Goal: Information Seeking & Learning: Check status

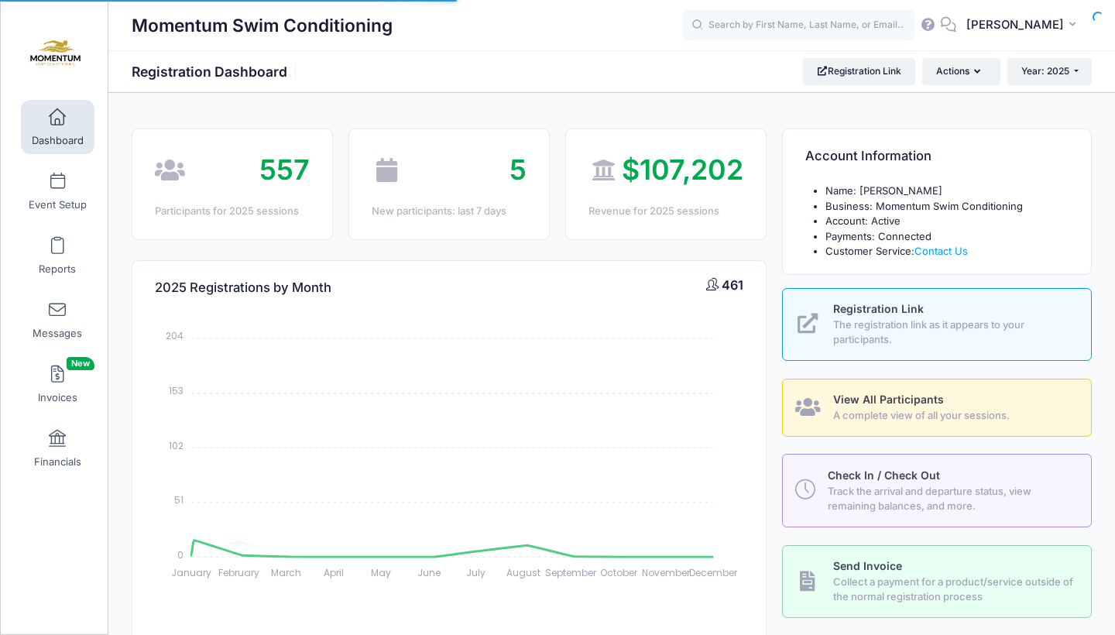
select select
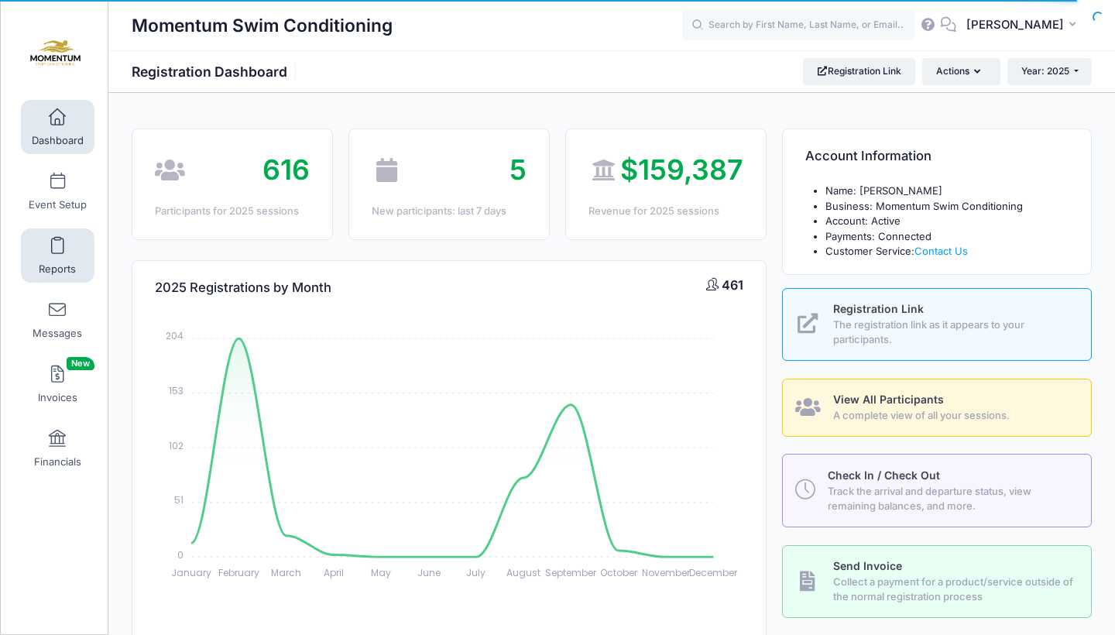
click at [60, 255] on link "Reports" at bounding box center [58, 255] width 74 height 54
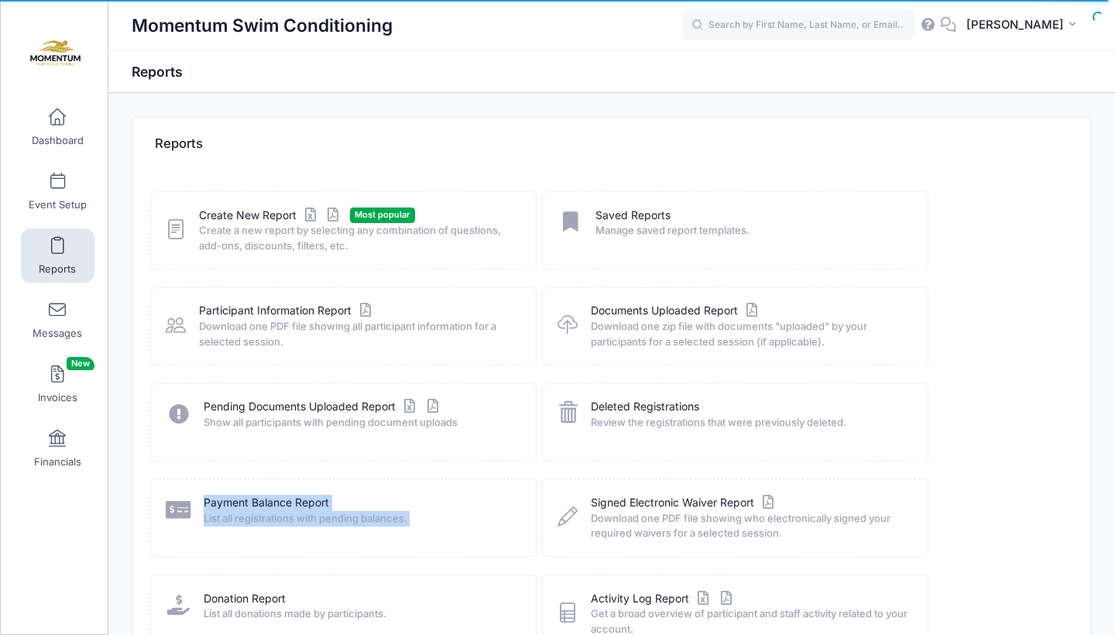
drag, startPoint x: 1114, startPoint y: 479, endPoint x: 1106, endPoint y: 406, distance: 73.2
click at [1109, 411] on div "Reports Create New Report Most popular Create a new report by selecting any com…" at bounding box center [611, 410] width 1006 height 588
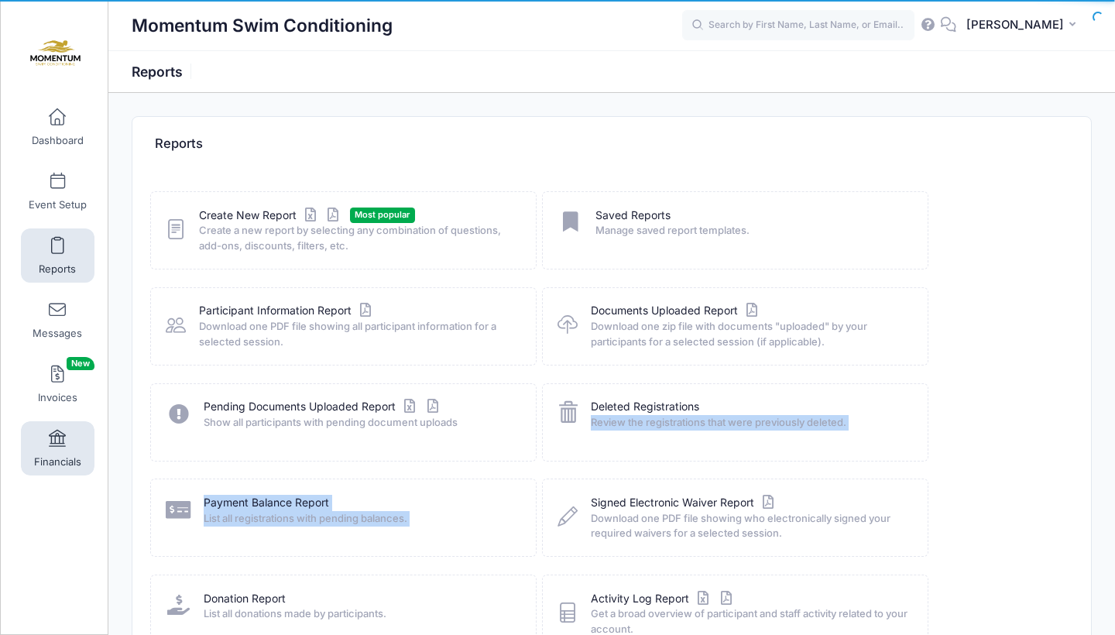
click at [57, 437] on span at bounding box center [57, 438] width 0 height 17
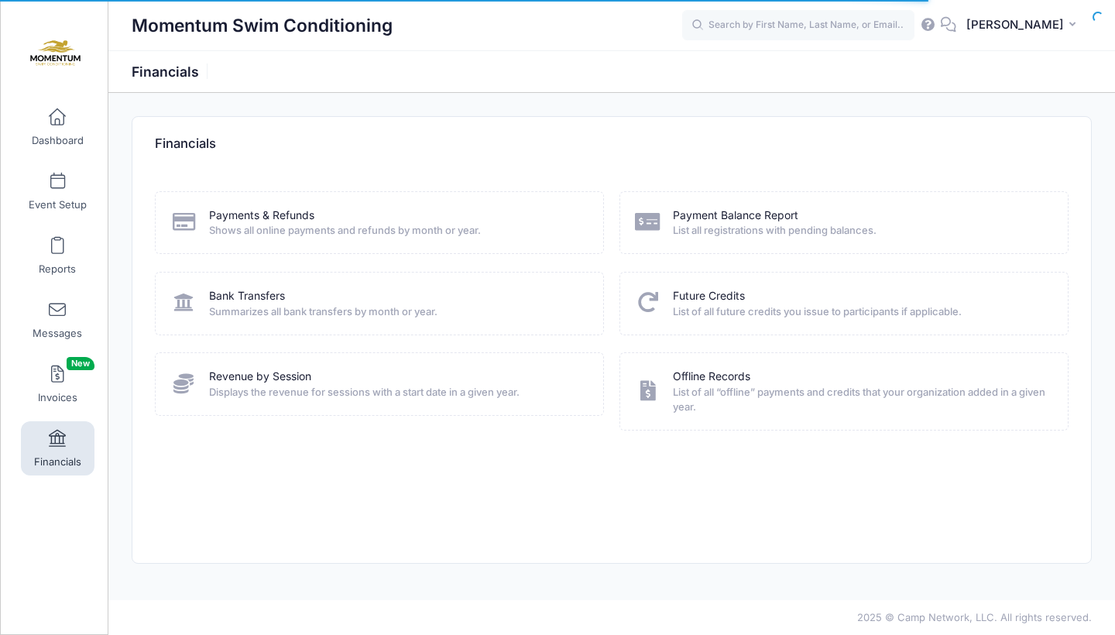
click at [345, 231] on span "Shows all online payments and refunds by month or year." at bounding box center [396, 230] width 375 height 15
click at [264, 217] on link "Payments & Refunds" at bounding box center [261, 215] width 105 height 16
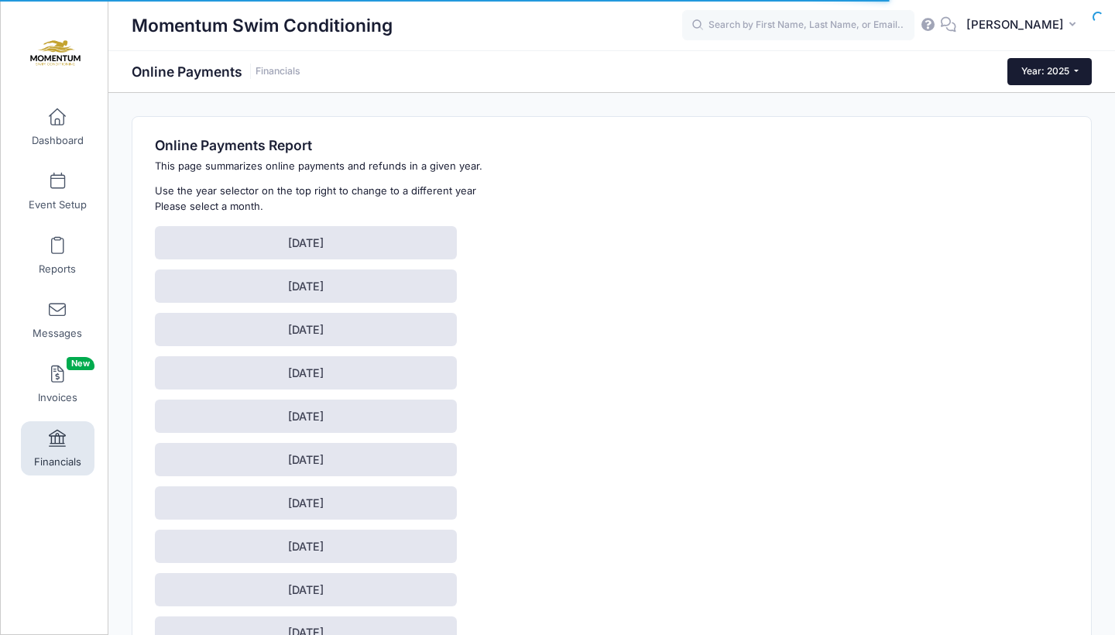
click at [1050, 72] on span "Year: 2025" at bounding box center [1045, 71] width 48 height 12
click at [1047, 128] on link "Year: 2024" at bounding box center [1057, 121] width 101 height 20
click at [607, 571] on div "Online Payments Report This page summarizes online payments and refunds in a gi…" at bounding box center [457, 459] width 619 height 645
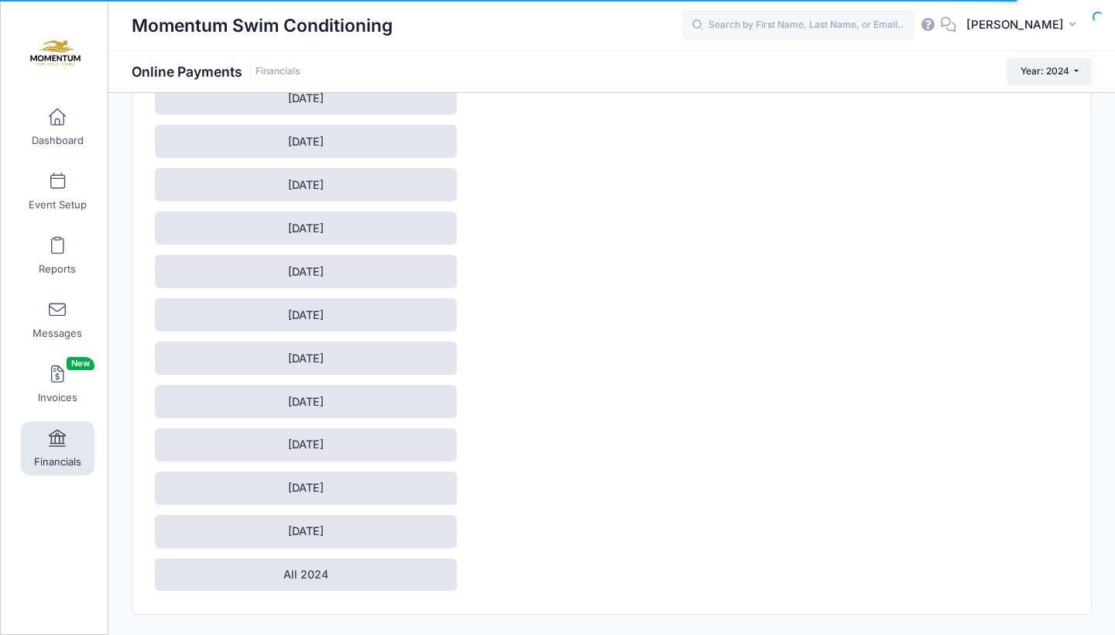
scroll to position [195, 0]
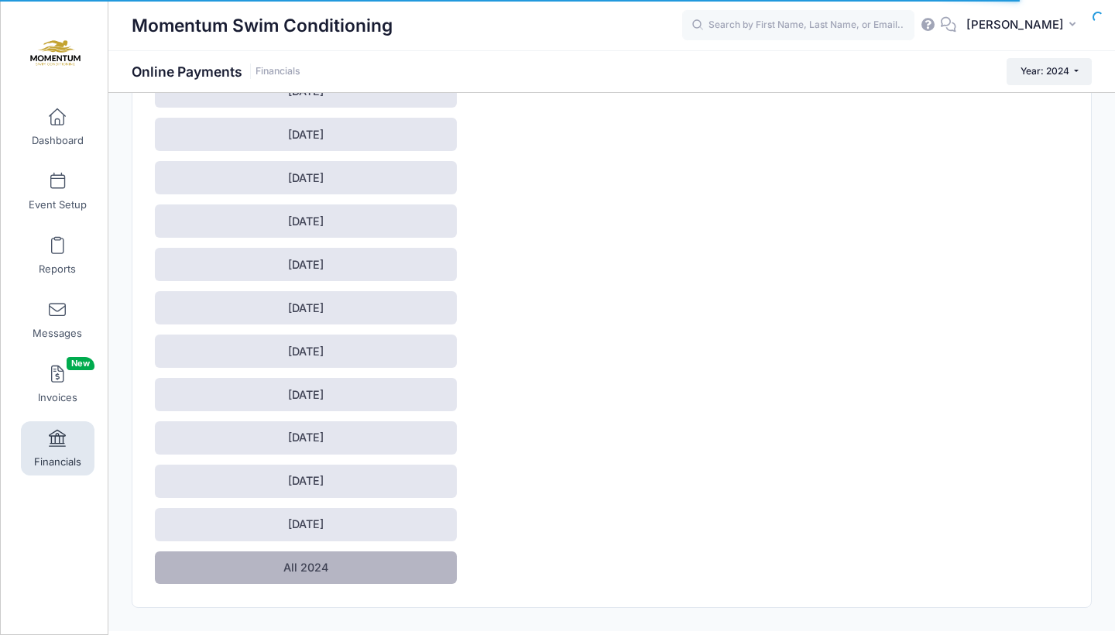
click at [272, 555] on link "All 2024" at bounding box center [306, 567] width 302 height 33
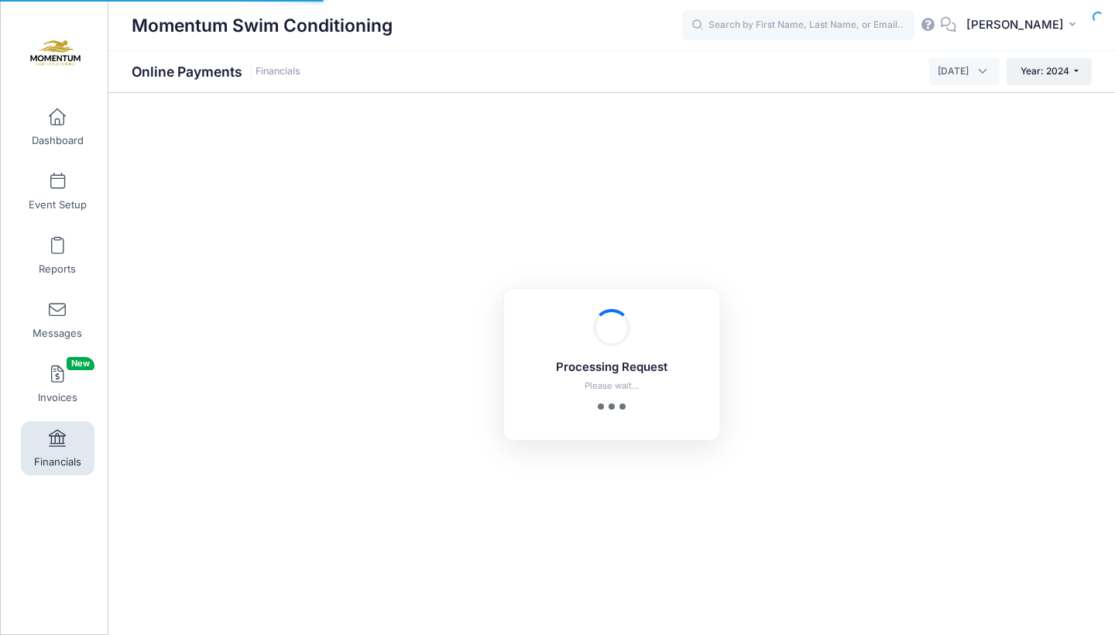
select select "10"
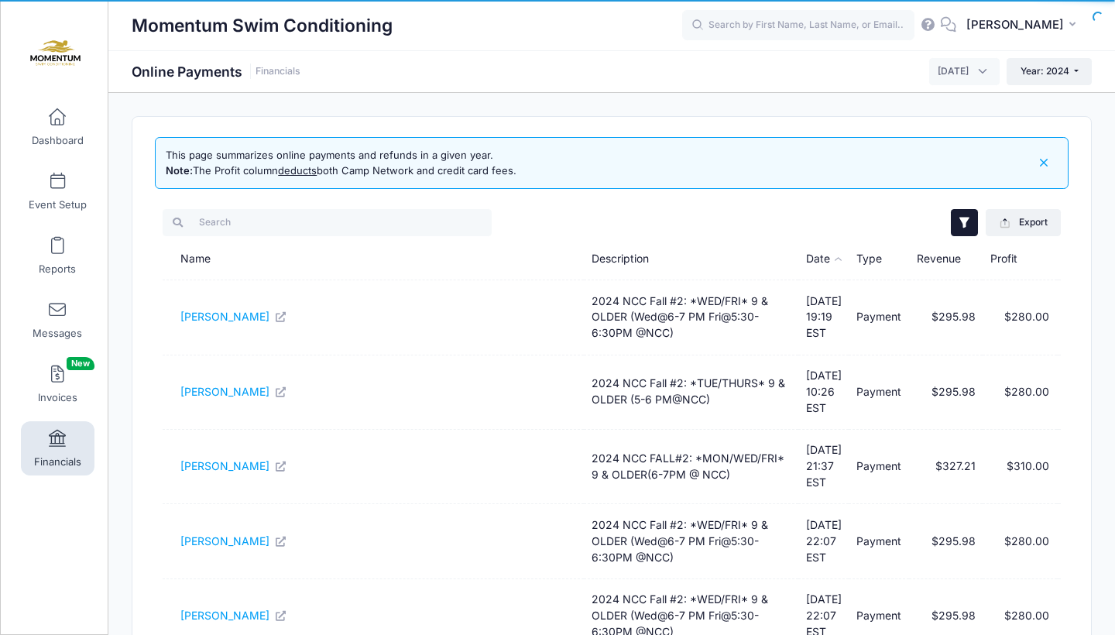
click at [969, 223] on icon "button" at bounding box center [964, 222] width 15 height 15
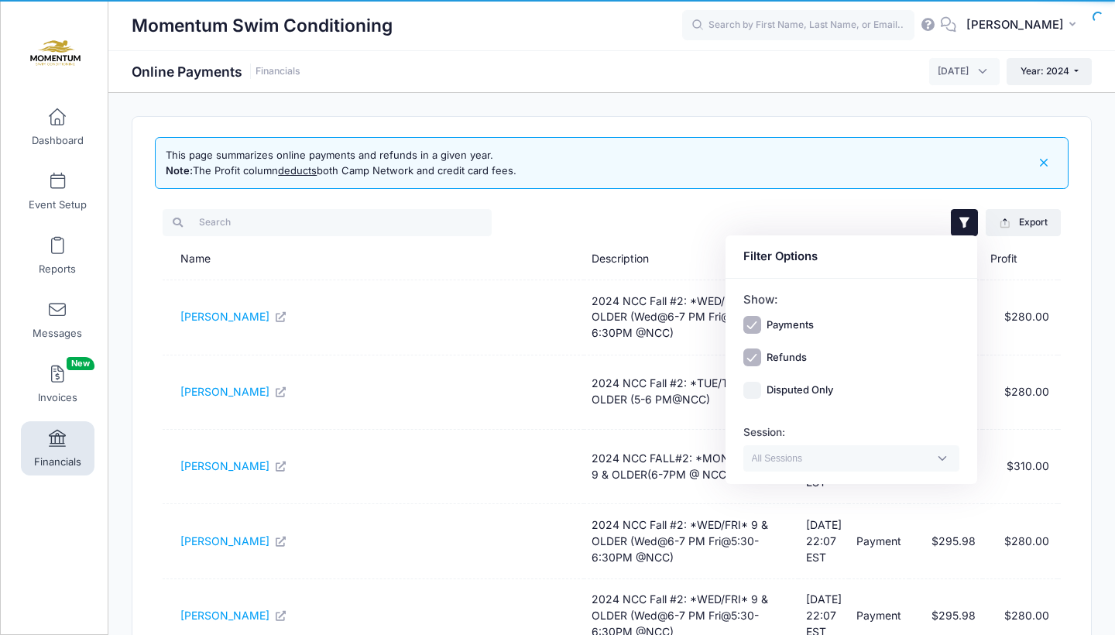
click at [747, 321] on input "Payments" at bounding box center [752, 325] width 18 height 18
checkbox input "false"
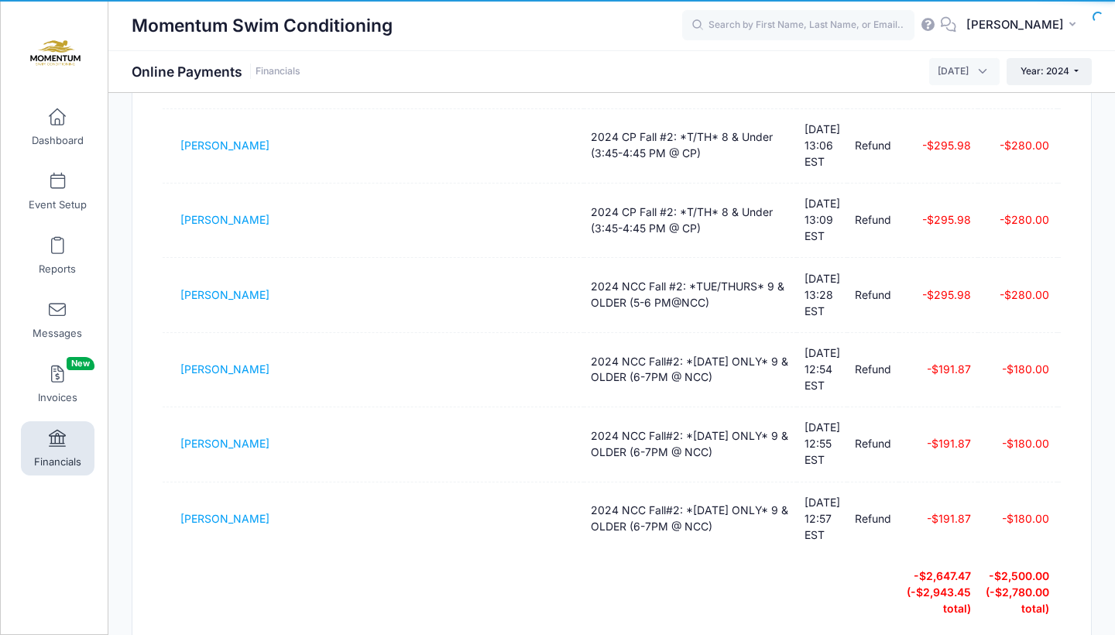
scroll to position [468, 0]
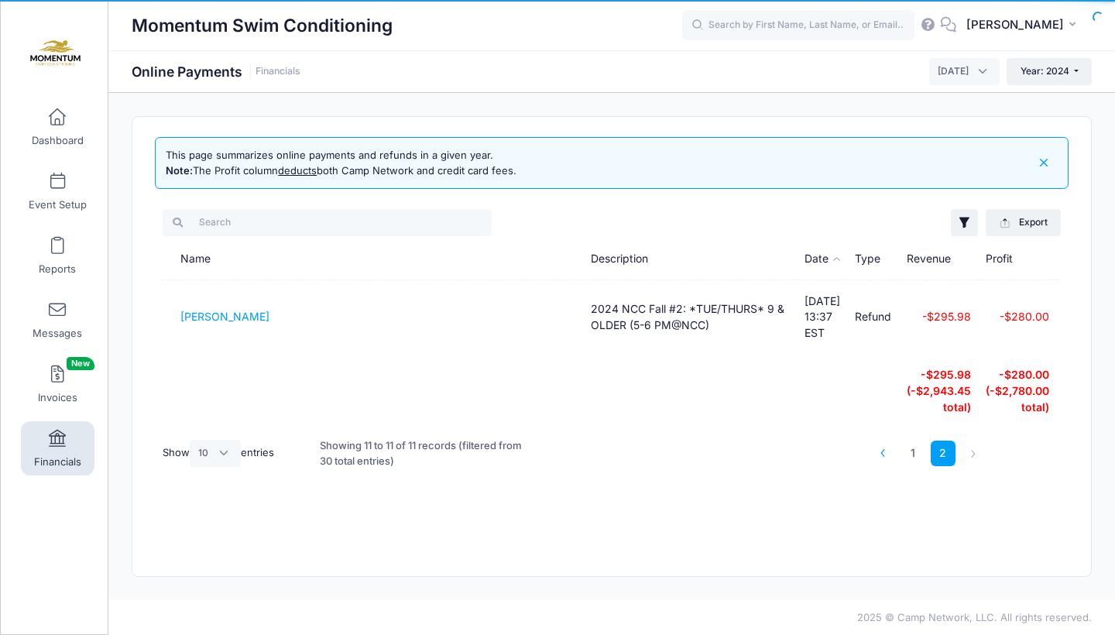
click at [879, 449] on icon at bounding box center [882, 453] width 9 height 9
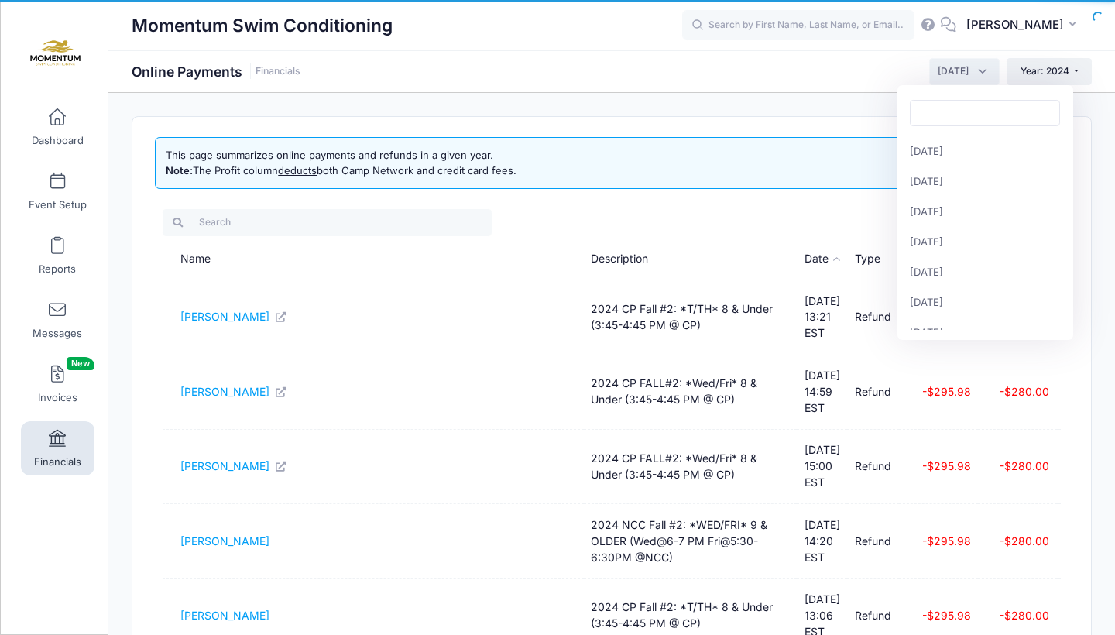
click at [979, 71] on span "[DATE]" at bounding box center [964, 71] width 70 height 26
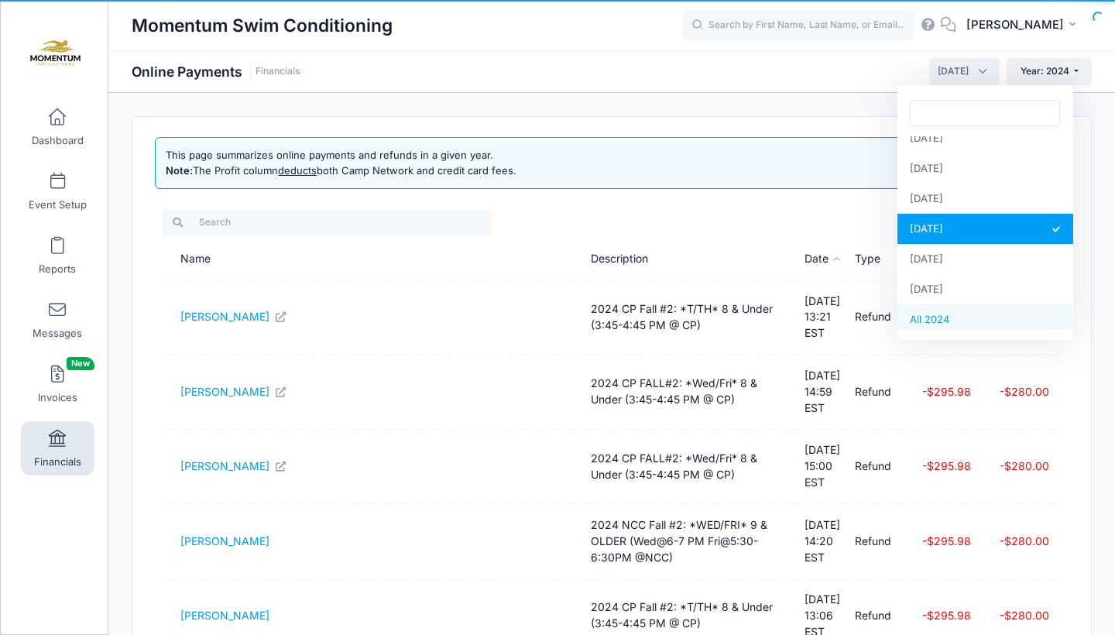
select select
